Goal: Check status: Check status

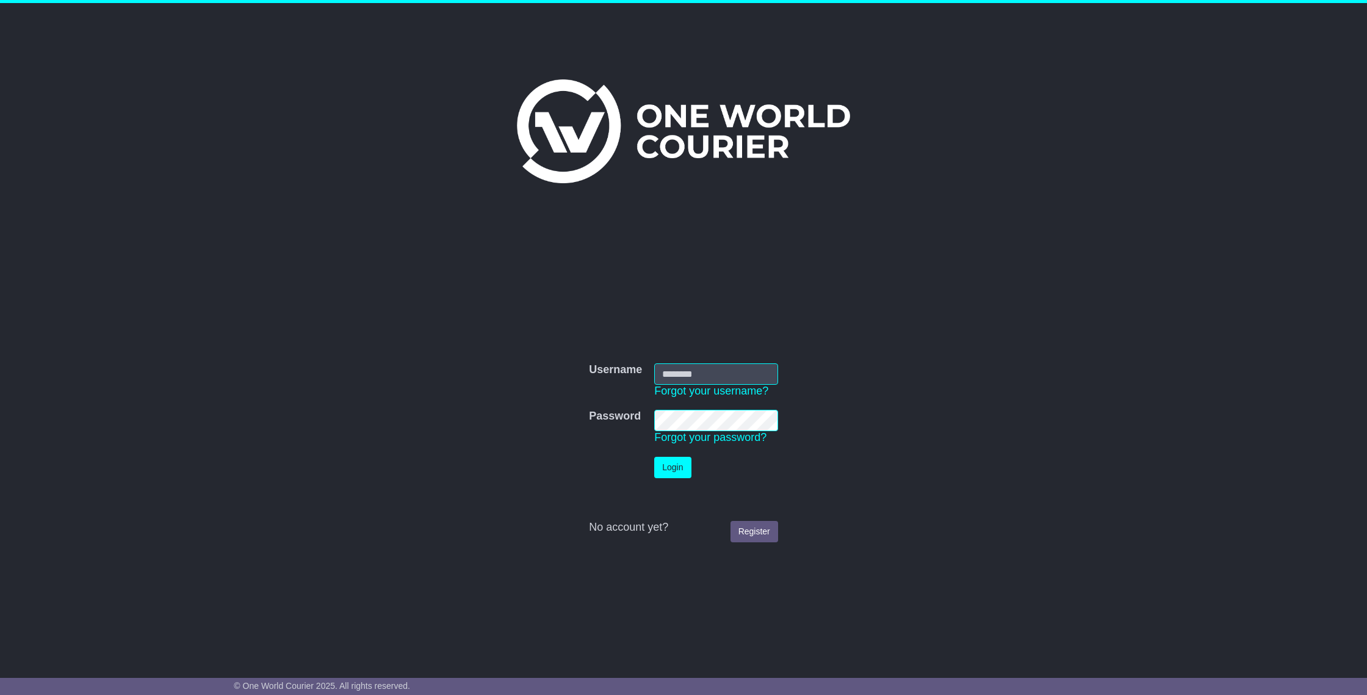
type input "**********"
click at [678, 466] on button "Login" at bounding box center [672, 467] width 37 height 21
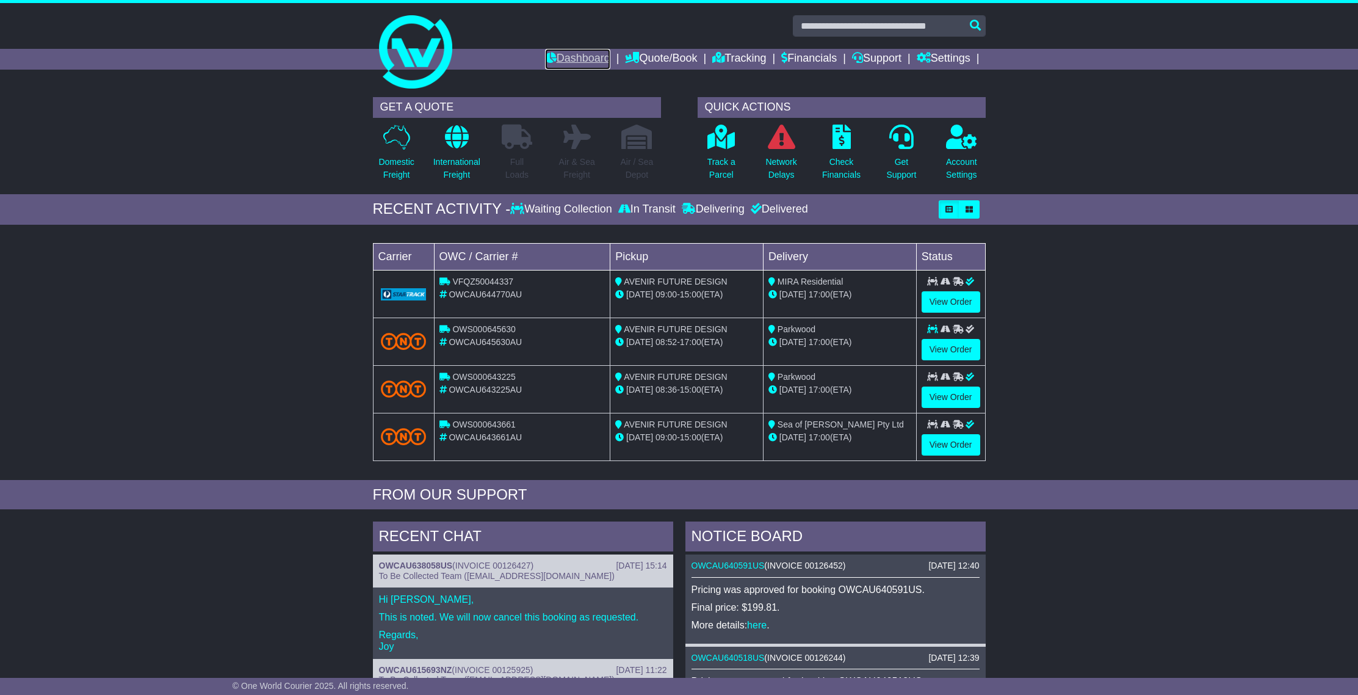
click at [546, 60] on link "Dashboard" at bounding box center [577, 59] width 65 height 21
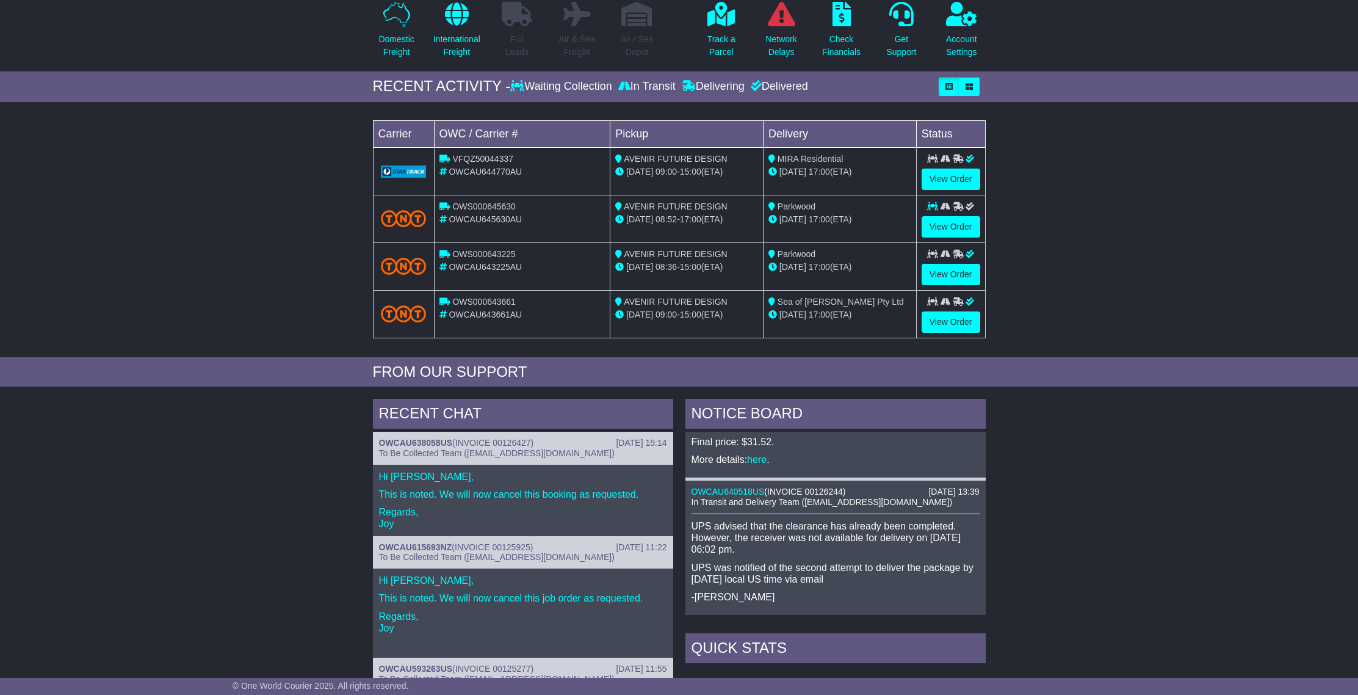
scroll to position [372, 0]
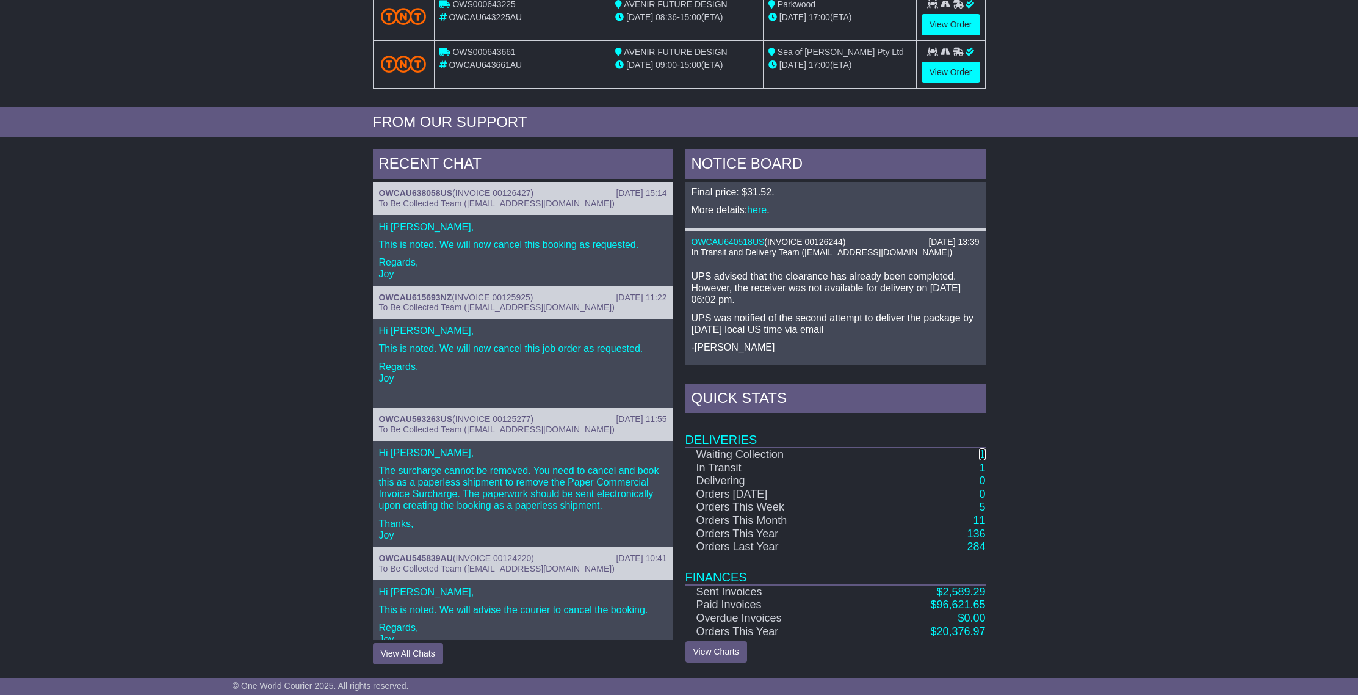
click at [981, 454] on link "1" at bounding box center [982, 454] width 6 height 12
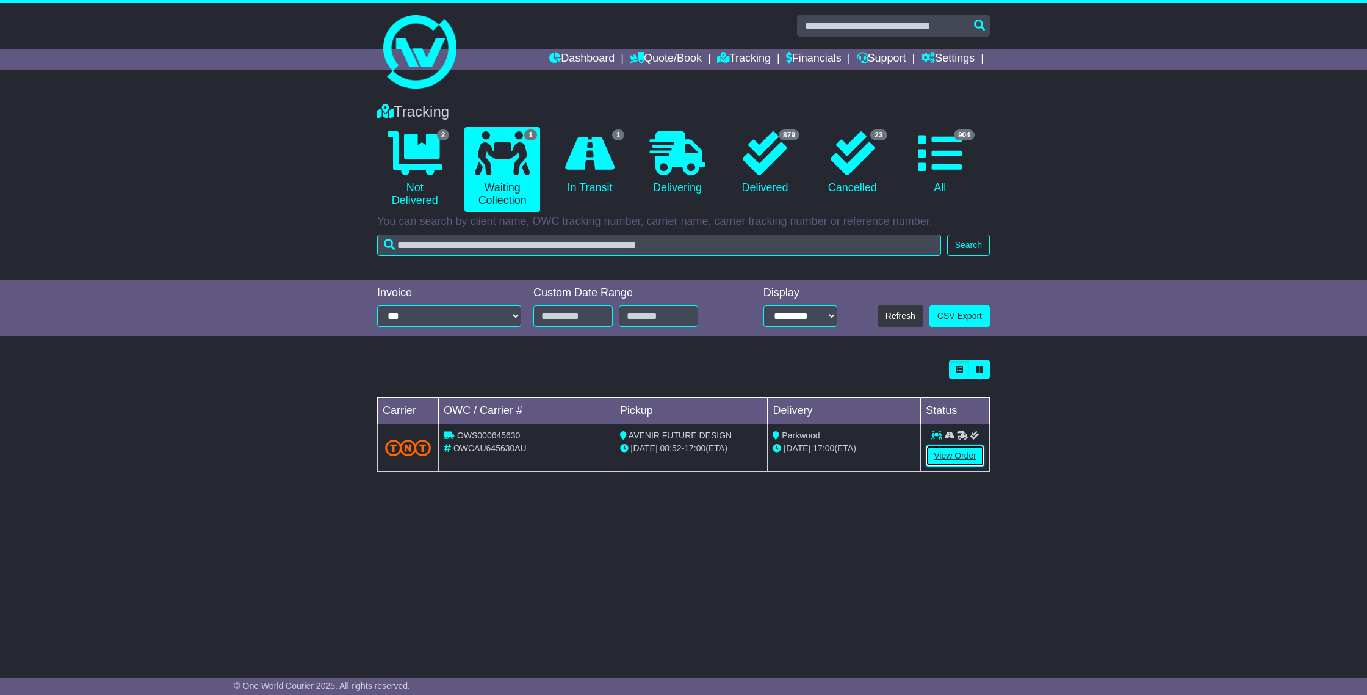
click at [959, 456] on link "View Order" at bounding box center [955, 455] width 59 height 21
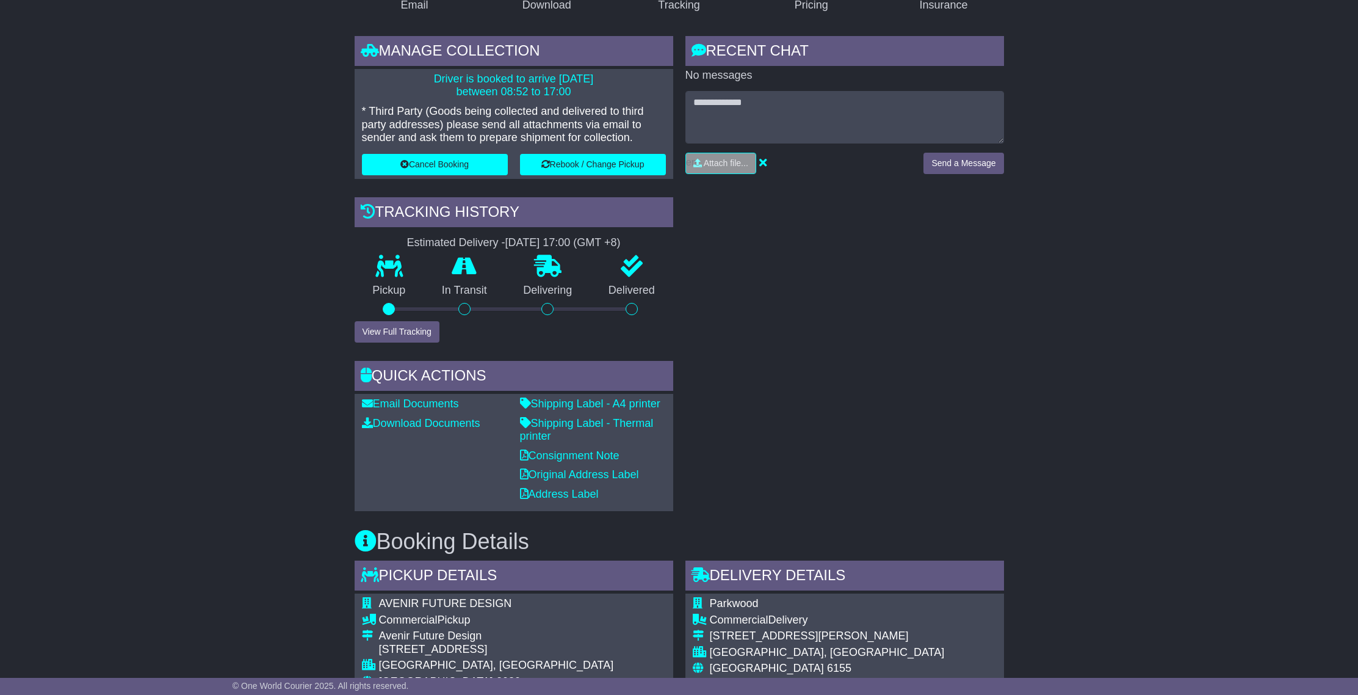
scroll to position [283, 0]
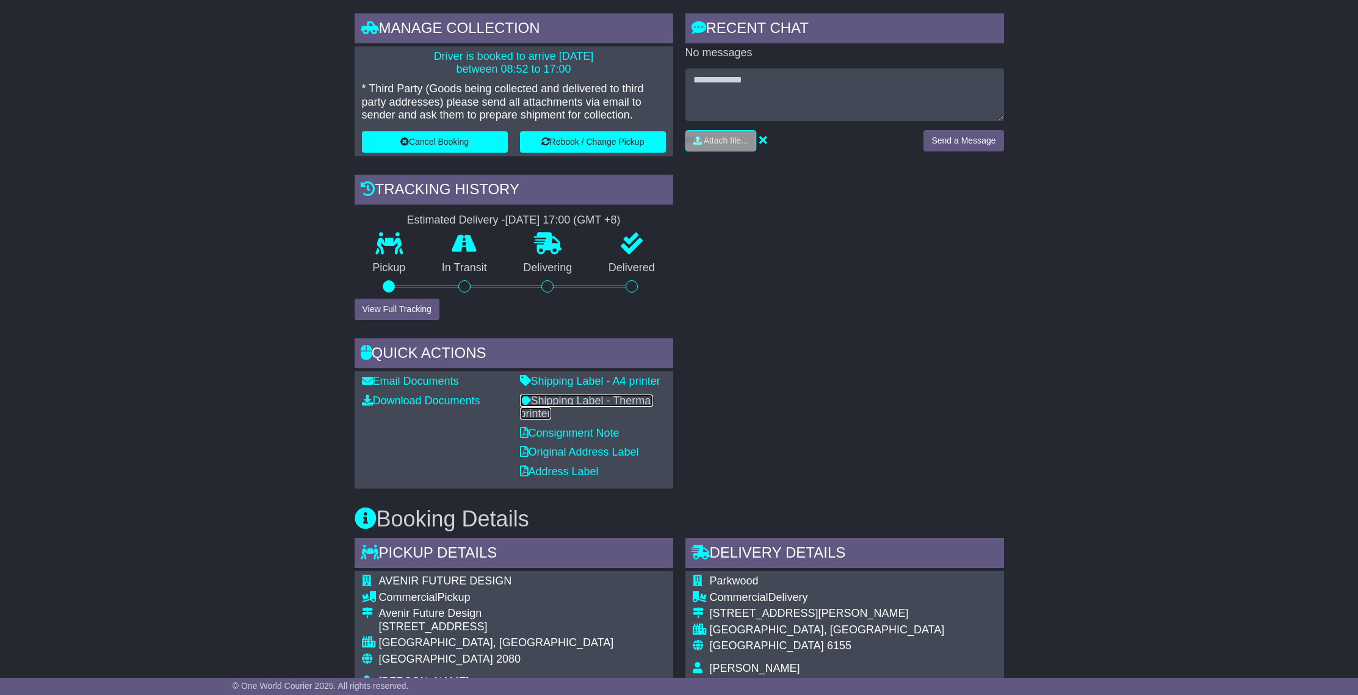
click at [592, 401] on link "Shipping Label - Thermal printer" at bounding box center [587, 407] width 134 height 26
